Goal: Information Seeking & Learning: Learn about a topic

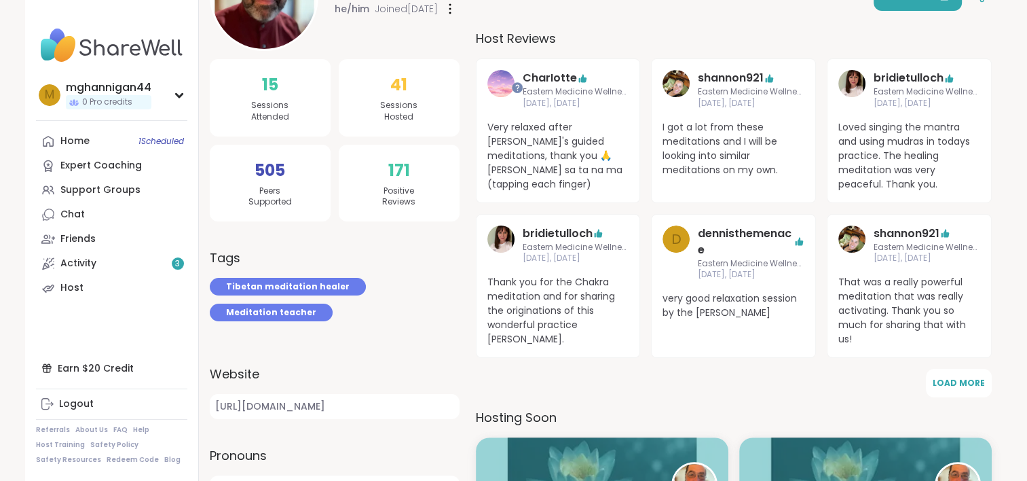
scroll to position [81, 0]
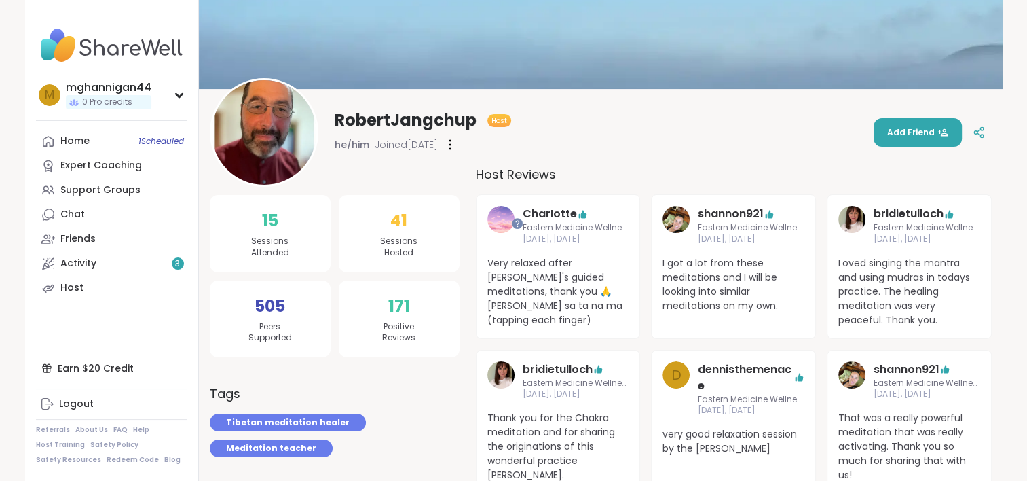
click at [114, 51] on img at bounding box center [111, 46] width 151 height 48
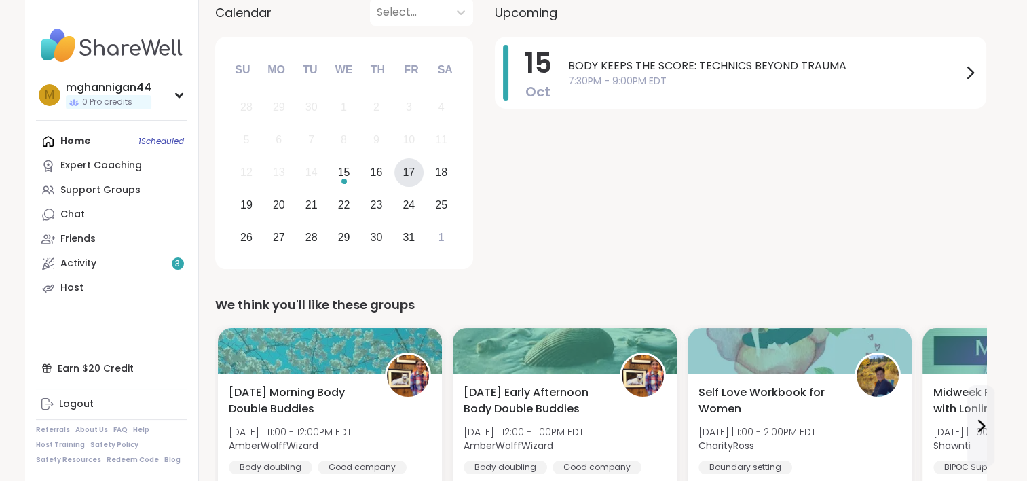
scroll to position [136, 0]
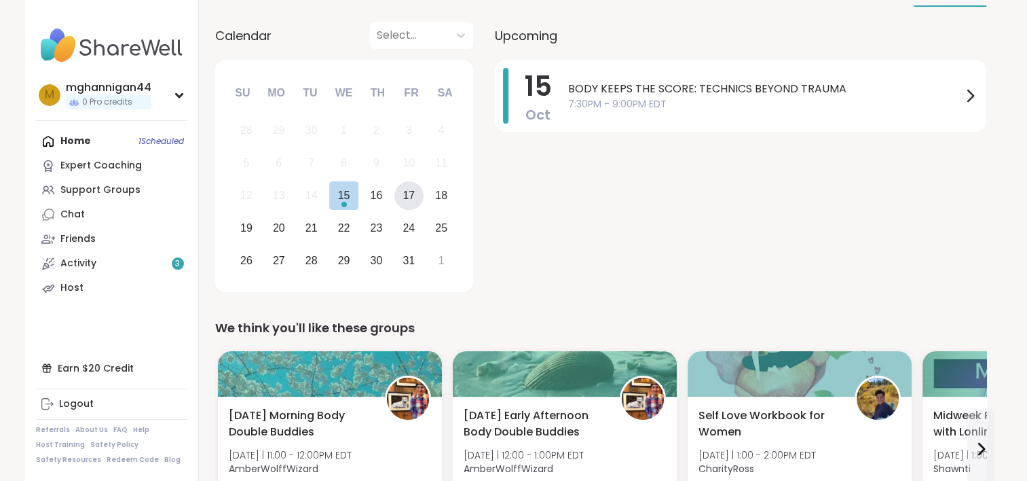
click at [418, 204] on div "17" at bounding box center [408, 195] width 29 height 29
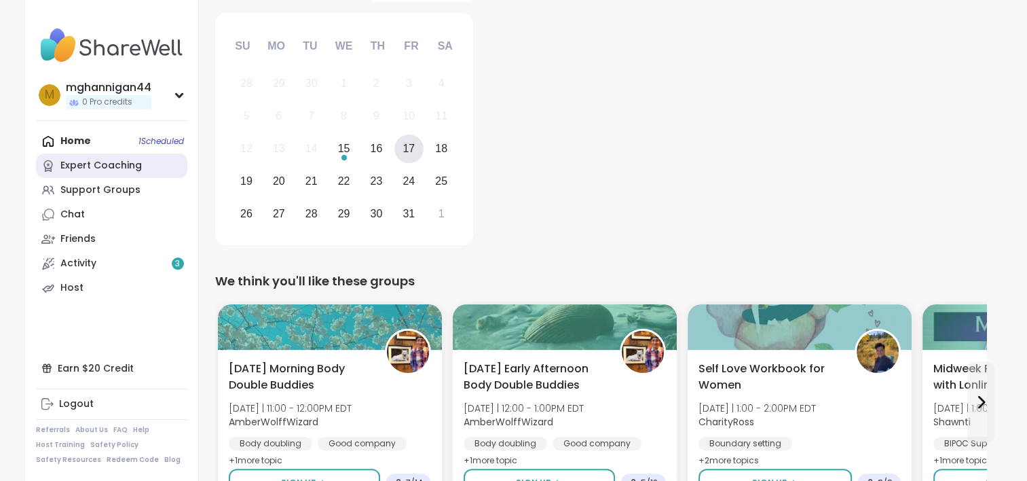
scroll to position [0, 0]
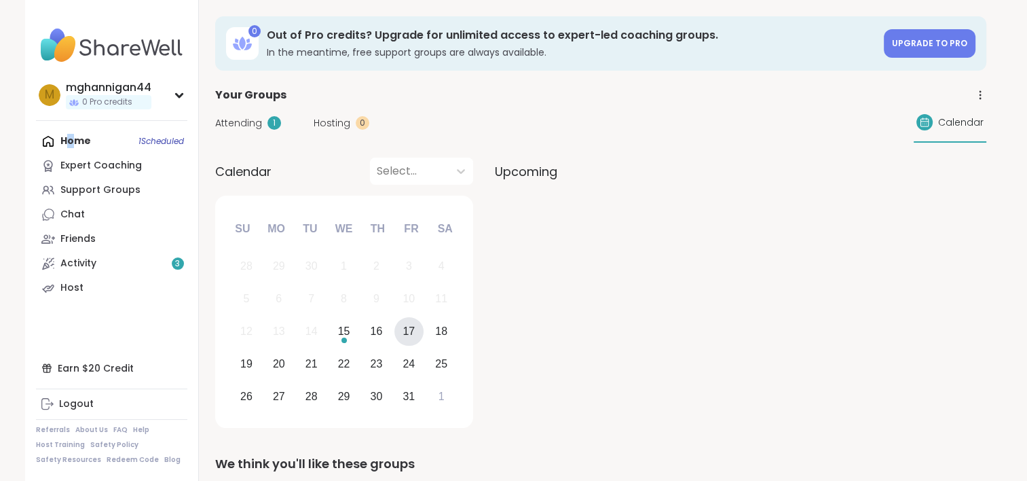
click at [69, 149] on div "Home 1 Scheduled Expert Coaching Support Groups Chat Friends Activity 3 Host" at bounding box center [111, 214] width 151 height 171
drag, startPoint x: 69, startPoint y: 149, endPoint x: 49, endPoint y: 145, distance: 20.8
click at [30, 144] on nav "m mghannigan44 0 Pro credits Profile Membership Settings Help Home 1 Scheduled …" at bounding box center [112, 240] width 174 height 481
click at [53, 145] on div "Home 1 Scheduled Expert Coaching Support Groups Chat Friends Activity 3 Host" at bounding box center [111, 214] width 151 height 171
click at [101, 191] on div "Support Groups" at bounding box center [100, 190] width 80 height 14
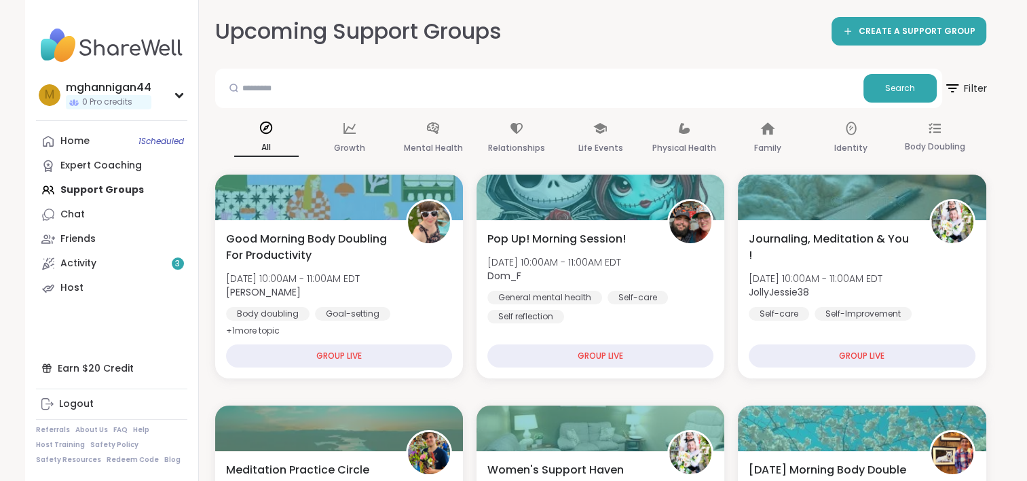
click at [966, 84] on span "Filter" at bounding box center [964, 88] width 43 height 34
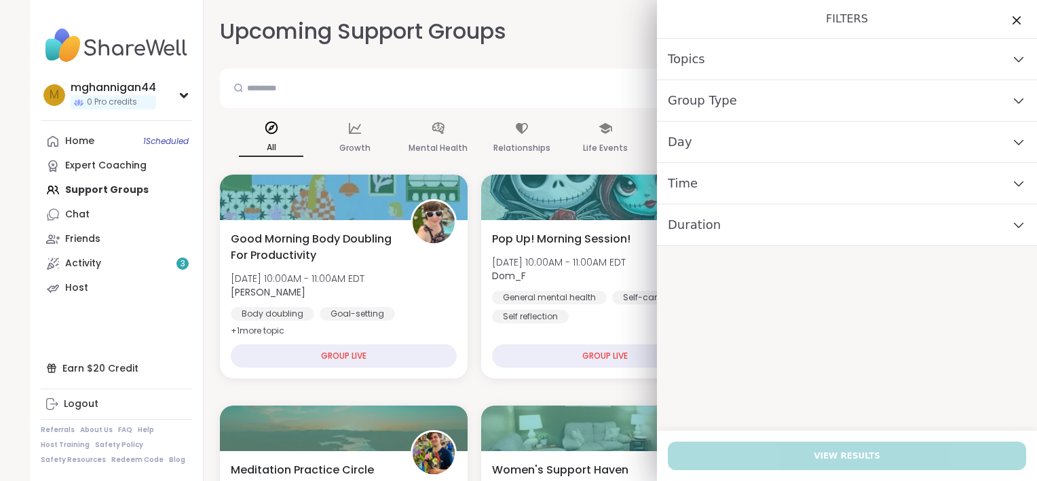
click at [1005, 148] on div "Day" at bounding box center [847, 141] width 380 height 41
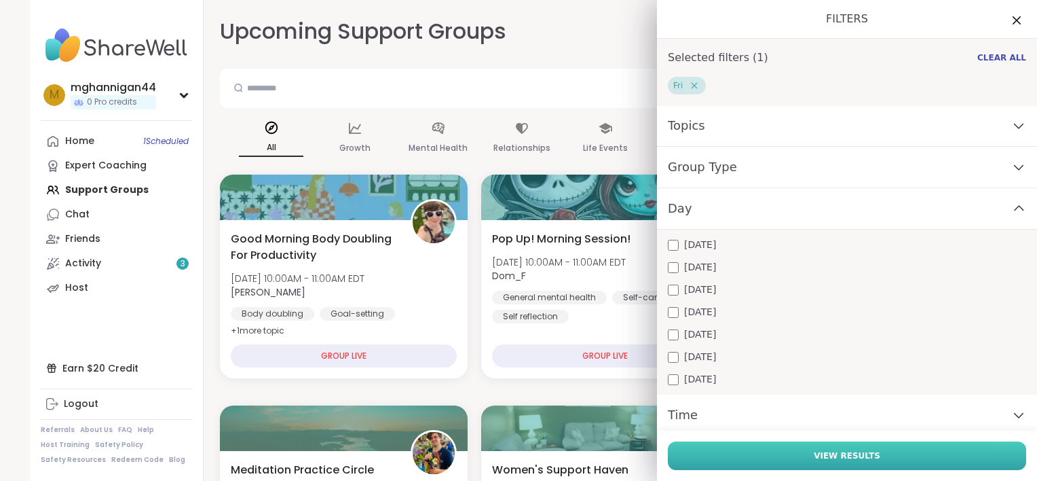
click at [814, 455] on span "View Results" at bounding box center [847, 455] width 67 height 12
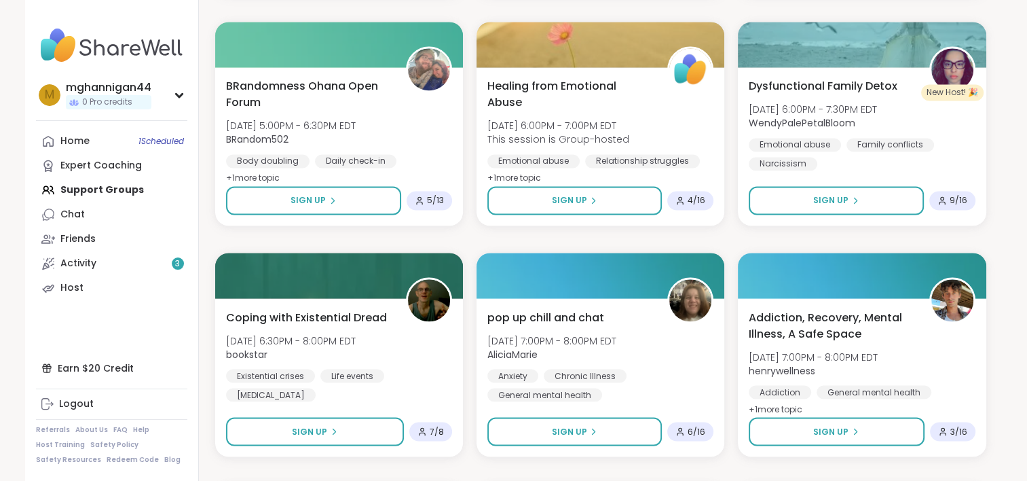
scroll to position [2519, 0]
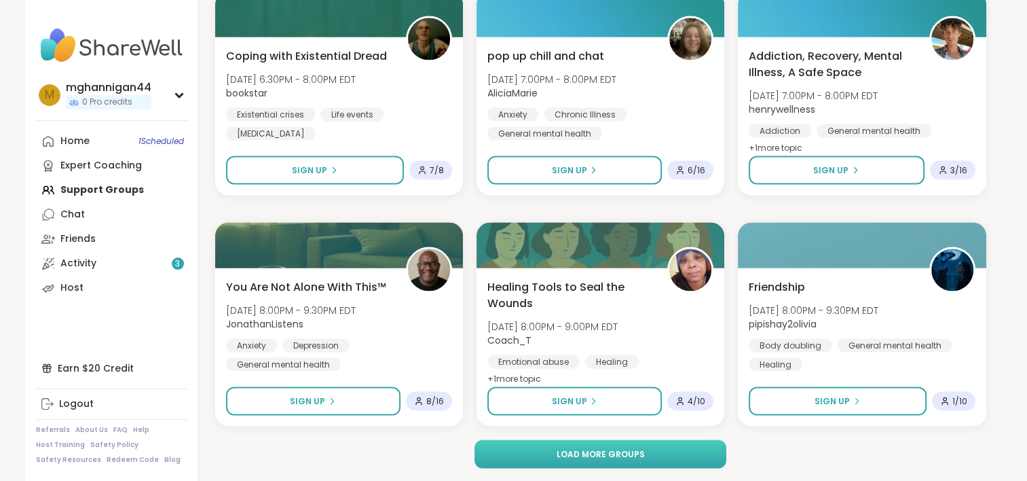
click at [537, 457] on button "Load more groups" at bounding box center [600, 453] width 252 height 29
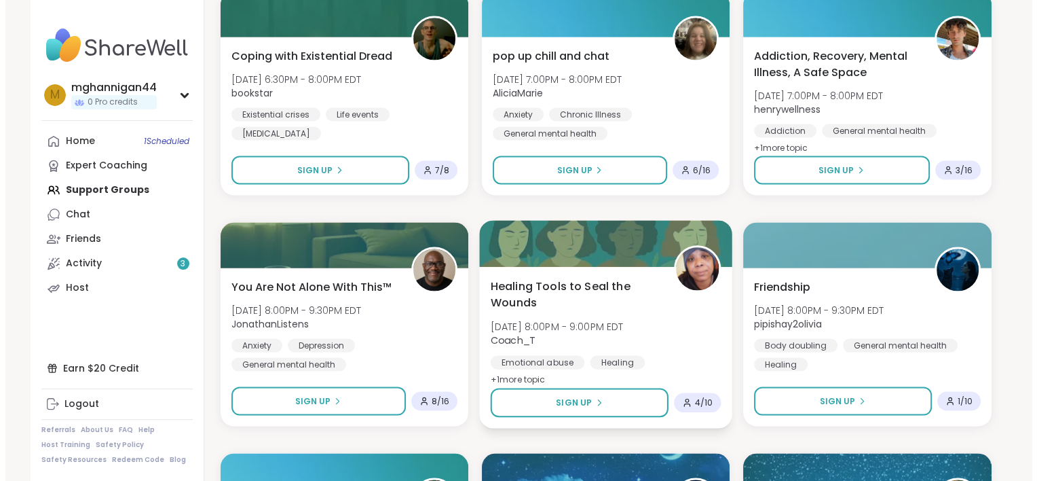
scroll to position [2452, 0]
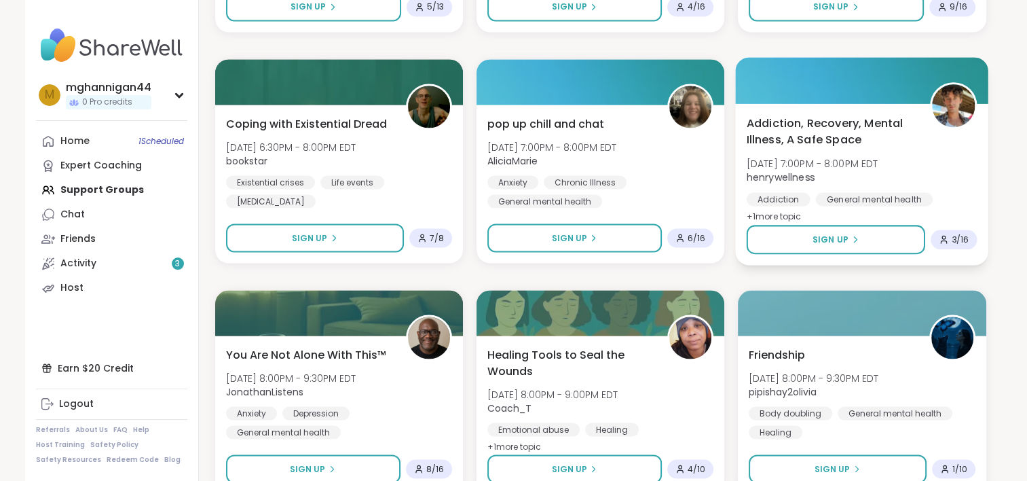
click at [878, 179] on span "henrywellness" at bounding box center [813, 177] width 132 height 14
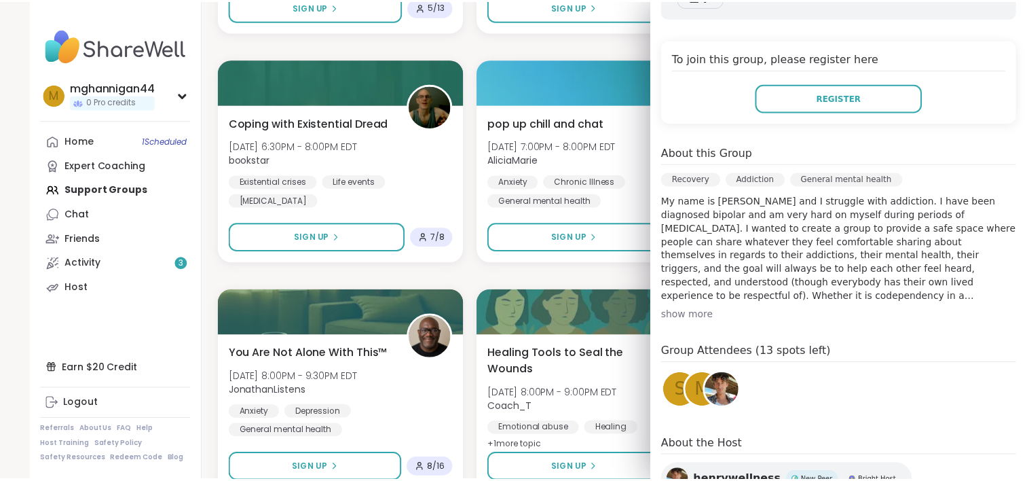
scroll to position [339, 0]
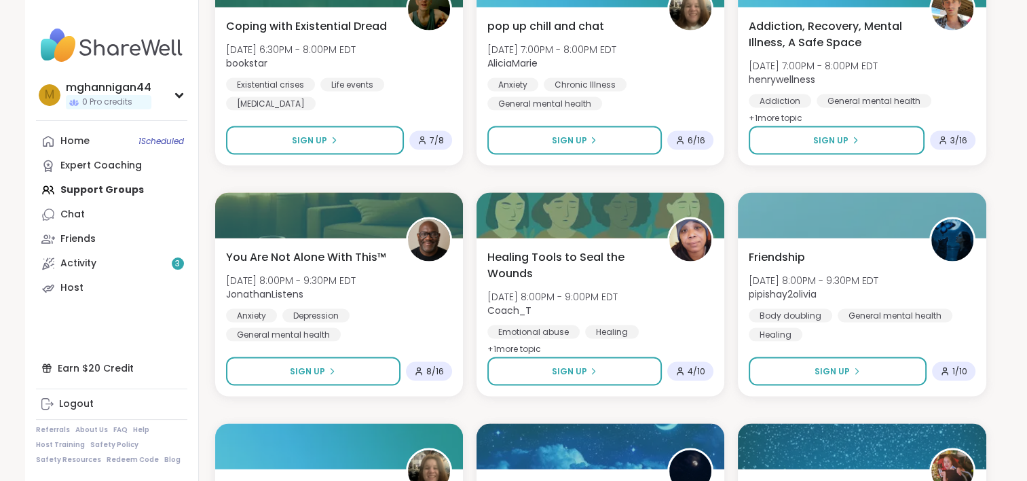
scroll to position [2587, 0]
